Goal: Download file/media

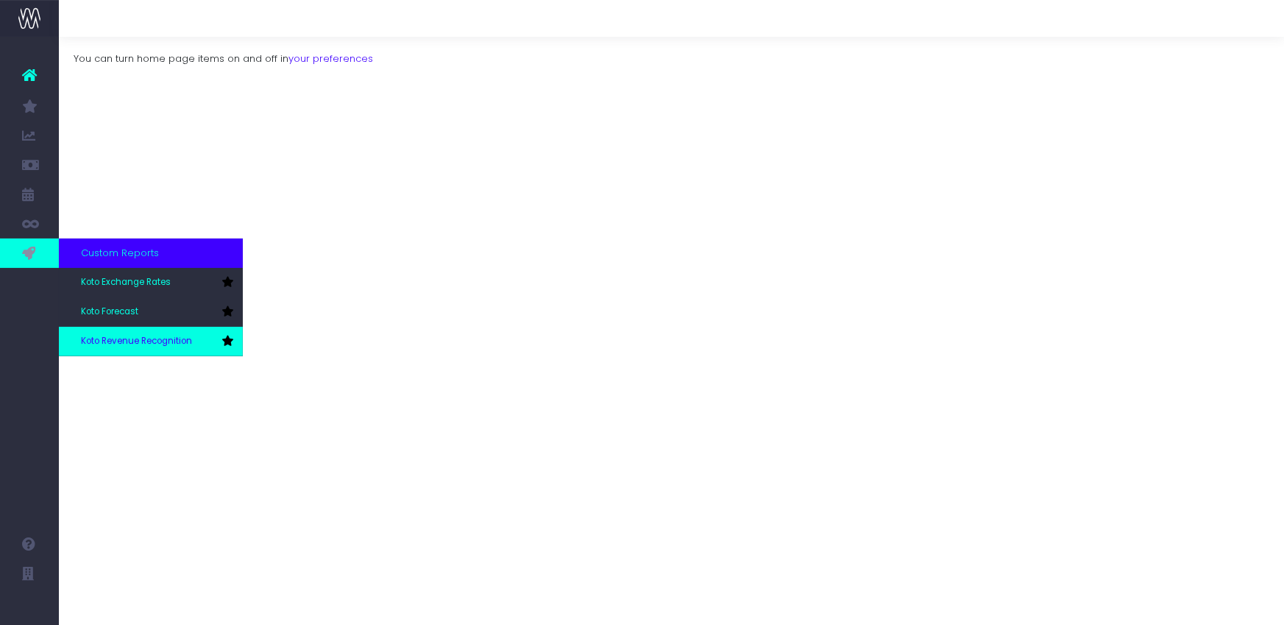
click at [104, 341] on span "Koto Revenue Recognition" at bounding box center [136, 341] width 111 height 13
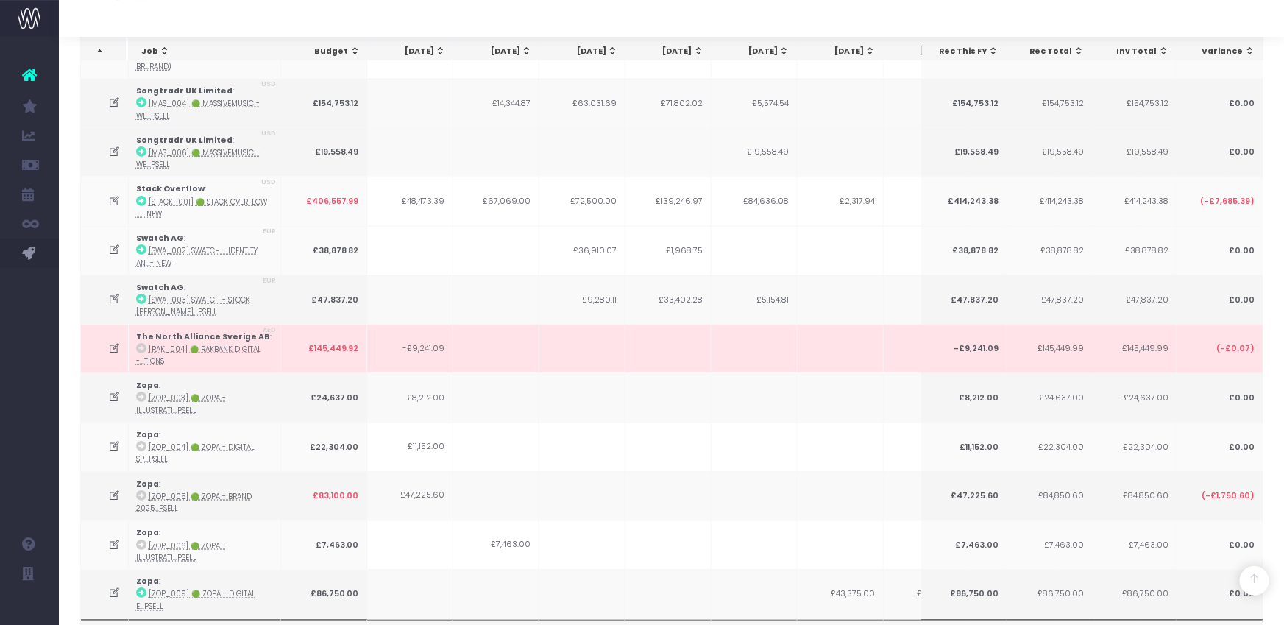
scroll to position [3856, 0]
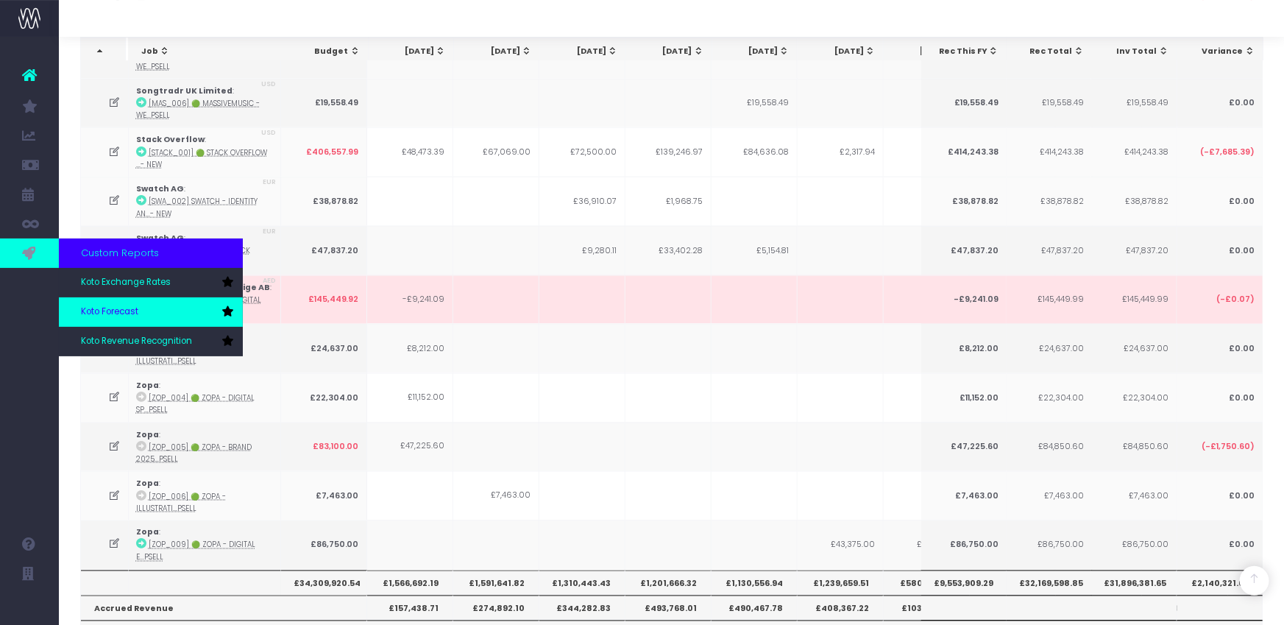
click at [97, 310] on span "Koto Forecast" at bounding box center [109, 311] width 57 height 13
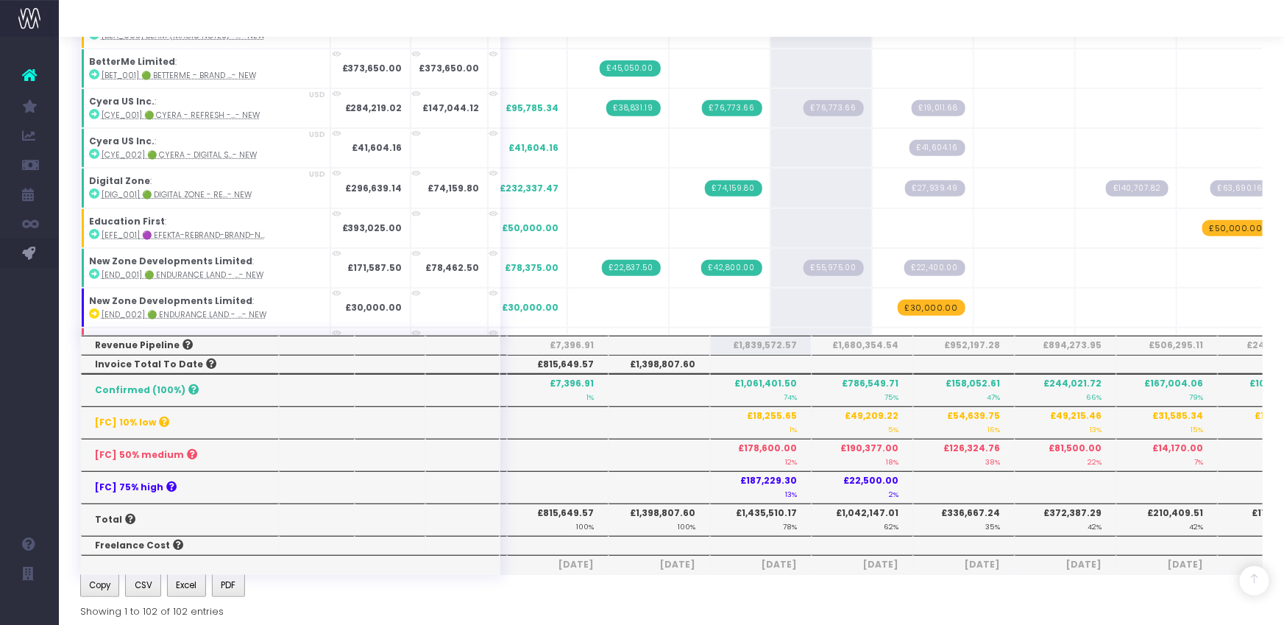
scroll to position [265, 0]
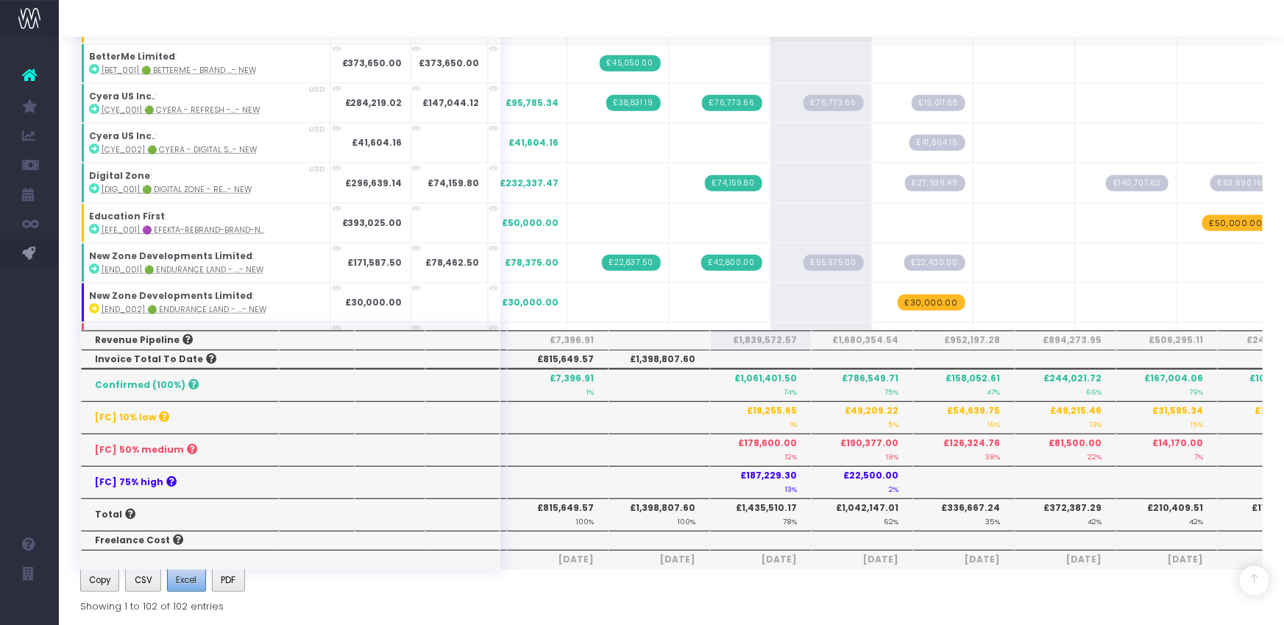
click at [186, 581] on span "Excel" at bounding box center [186, 579] width 21 height 13
